Goal: Browse casually

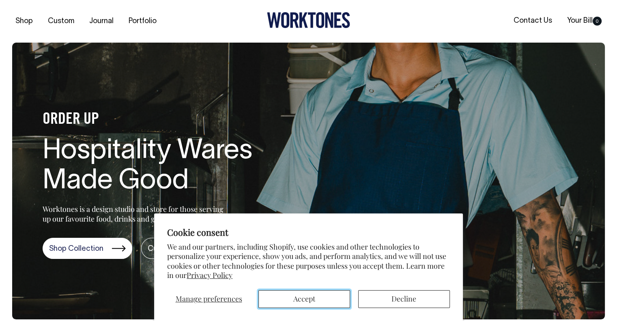
click at [318, 302] on button "Accept" at bounding box center [304, 299] width 92 height 18
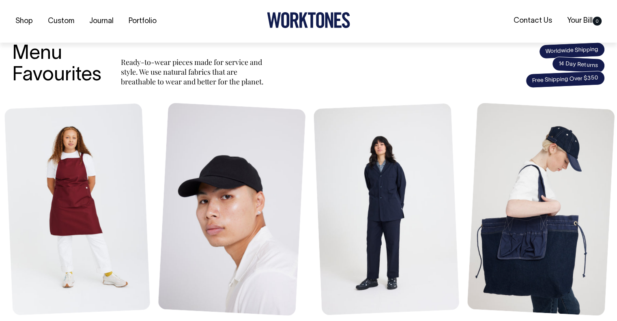
scroll to position [305, 0]
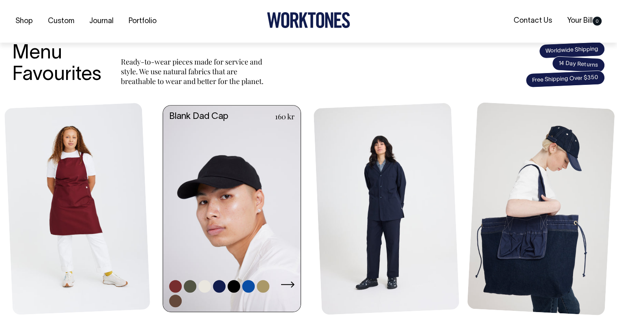
click at [218, 284] on link at bounding box center [219, 286] width 13 height 13
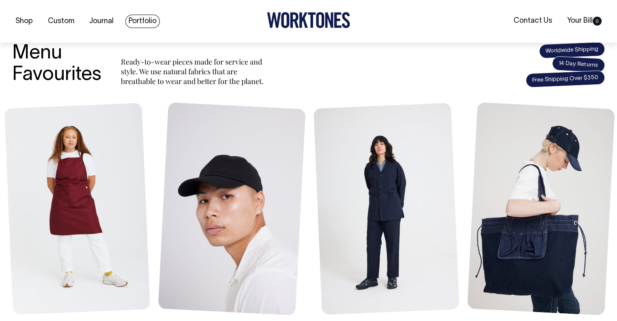
click at [145, 21] on link "Portfolio" at bounding box center [142, 21] width 34 height 13
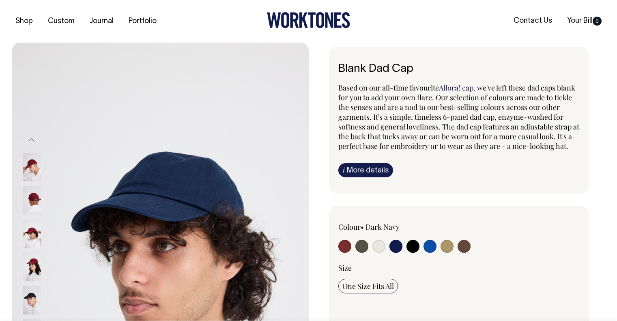
select select "Dark Navy"
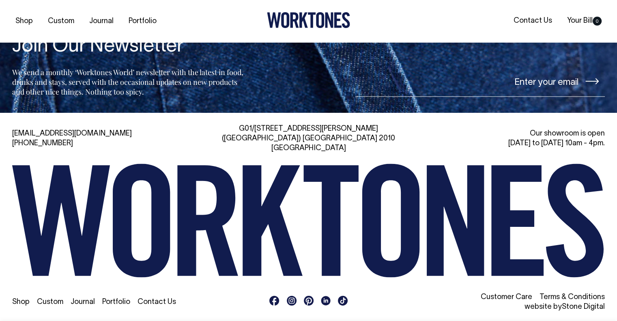
scroll to position [1305, 0]
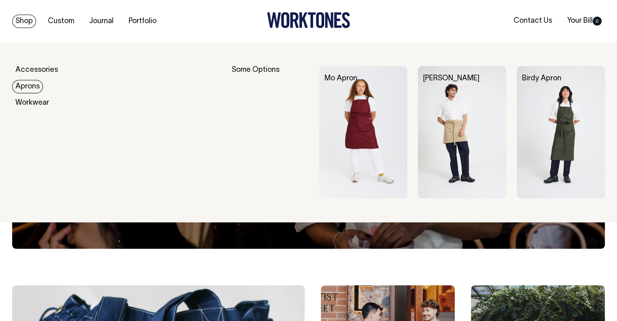
click at [32, 88] on link "Aprons" at bounding box center [27, 86] width 31 height 13
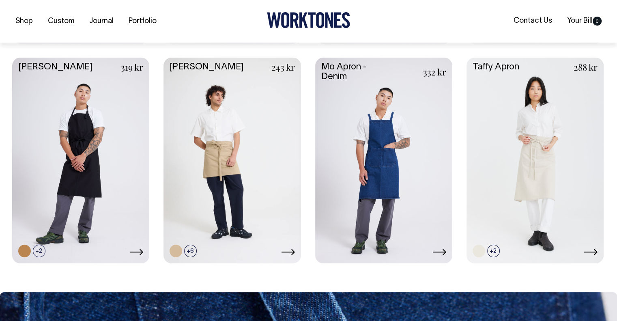
scroll to position [555, 0]
click at [379, 153] on link at bounding box center [383, 160] width 137 height 204
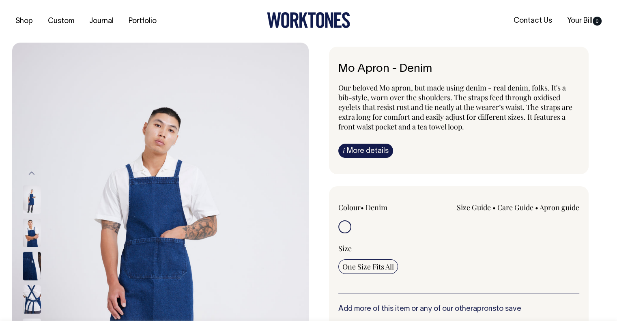
click at [164, 131] on img at bounding box center [160, 265] width 297 height 445
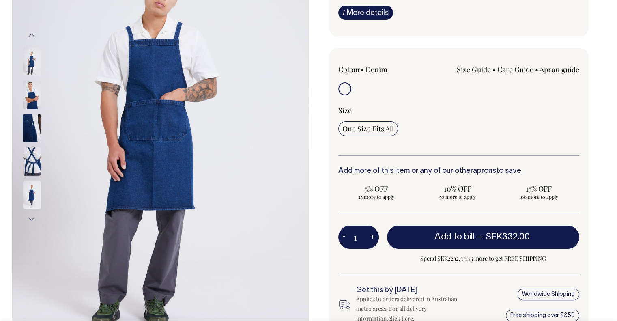
scroll to position [138, 0]
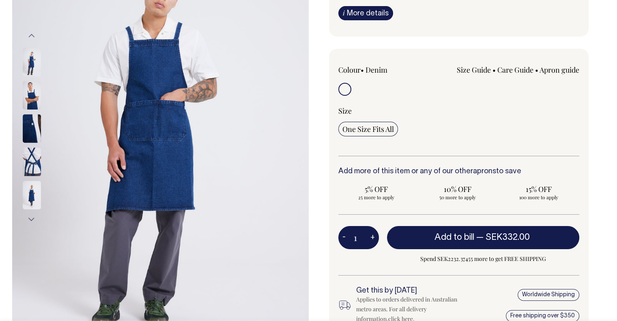
click at [30, 160] on img at bounding box center [32, 162] width 18 height 28
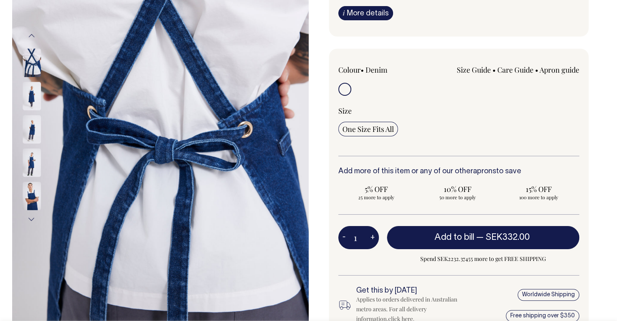
click at [33, 37] on button "Previous" at bounding box center [32, 35] width 12 height 18
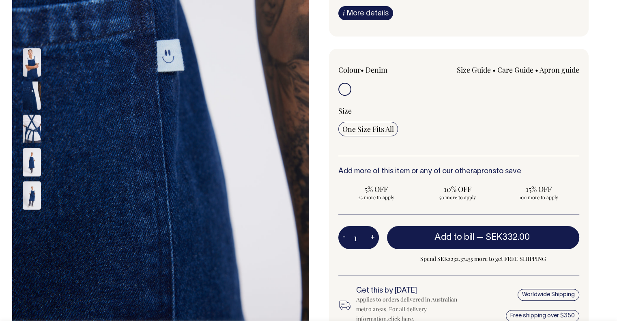
click at [33, 37] on button "Previous" at bounding box center [32, 35] width 12 height 18
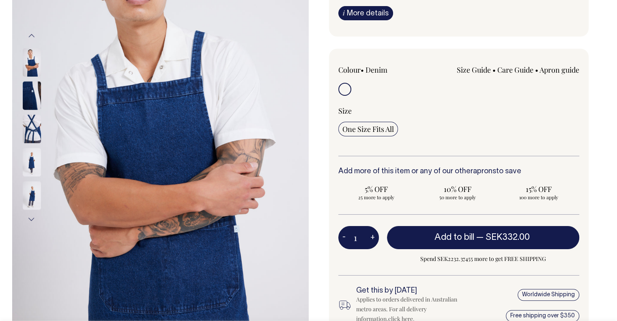
click at [33, 37] on button "Previous" at bounding box center [32, 35] width 12 height 18
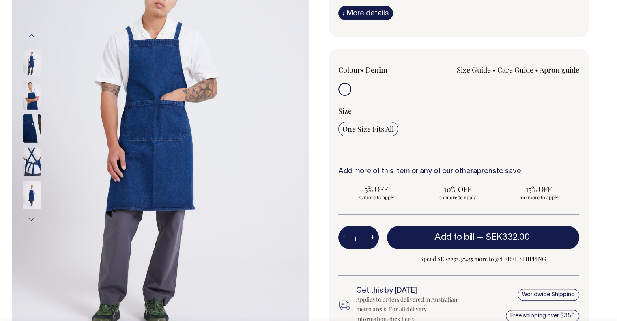
click at [33, 37] on button "Previous" at bounding box center [32, 35] width 12 height 18
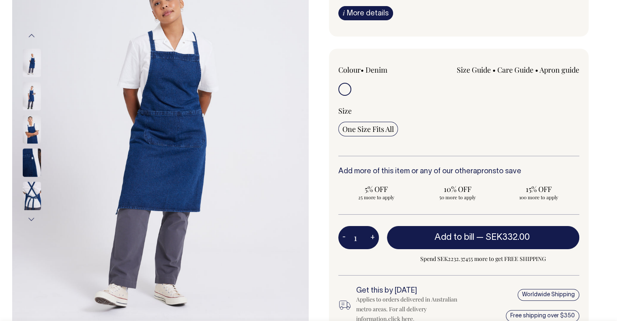
click at [33, 37] on button "Previous" at bounding box center [32, 35] width 12 height 18
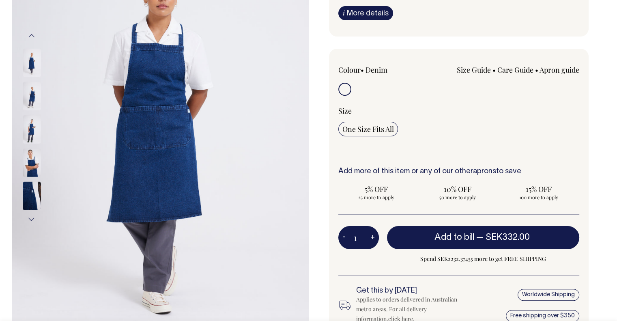
click at [33, 37] on button "Previous" at bounding box center [32, 35] width 12 height 18
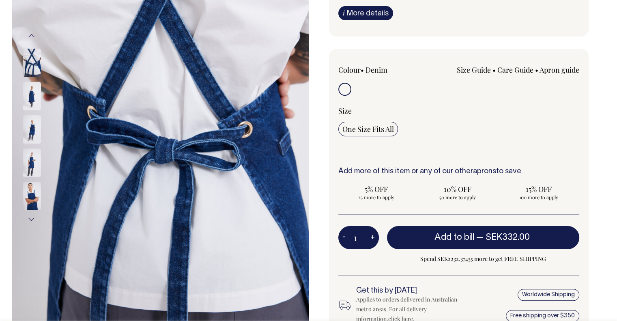
click at [33, 37] on button "Previous" at bounding box center [32, 35] width 12 height 18
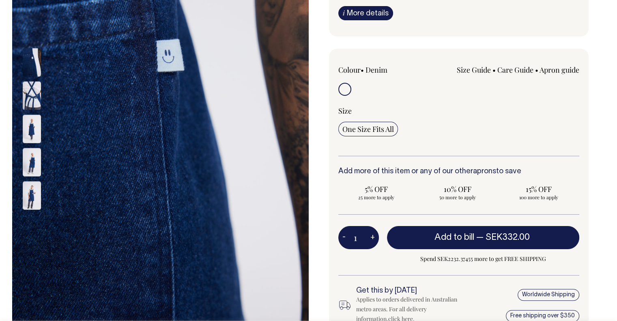
click at [33, 37] on button "Previous" at bounding box center [32, 35] width 12 height 18
click at [29, 62] on img at bounding box center [32, 62] width 18 height 28
click at [29, 94] on img at bounding box center [32, 96] width 18 height 28
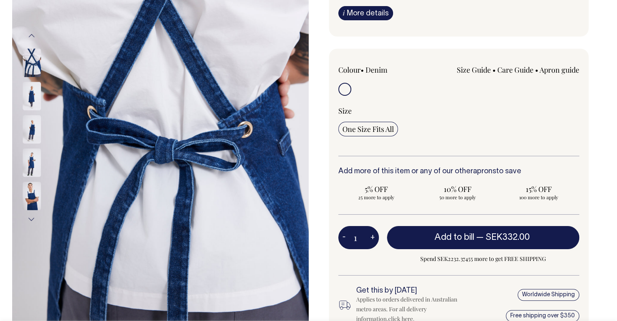
click at [31, 126] on img at bounding box center [32, 129] width 18 height 28
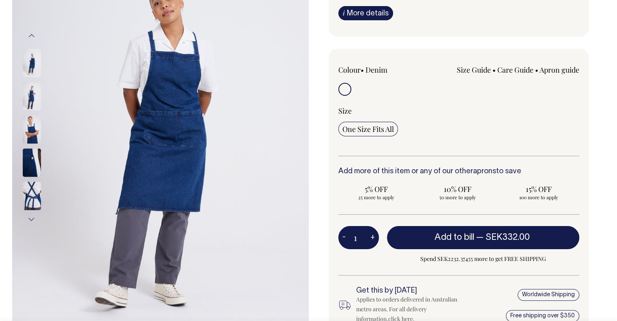
click at [31, 126] on img at bounding box center [32, 129] width 18 height 28
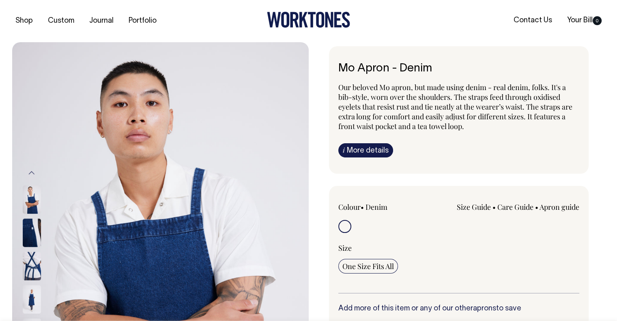
scroll to position [0, 0]
click at [138, 25] on link "Portfolio" at bounding box center [142, 21] width 34 height 13
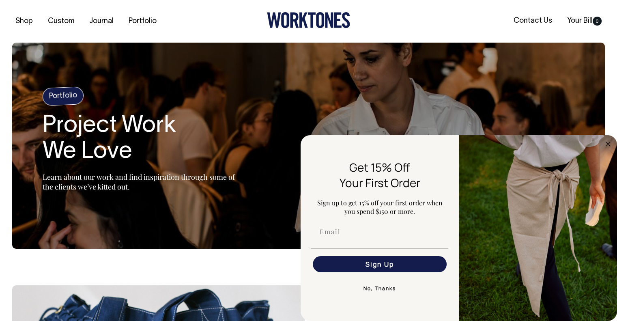
click at [307, 22] on icon at bounding box center [308, 20] width 83 height 16
